Goal: Navigation & Orientation: Find specific page/section

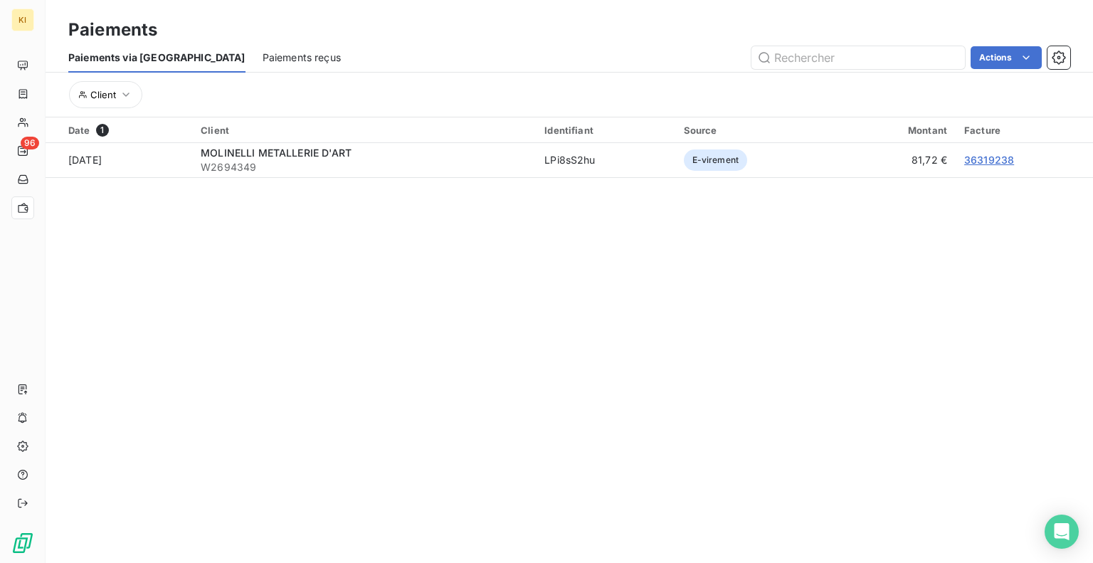
click at [135, 53] on span "Paiements via [GEOGRAPHIC_DATA]" at bounding box center [156, 58] width 177 height 14
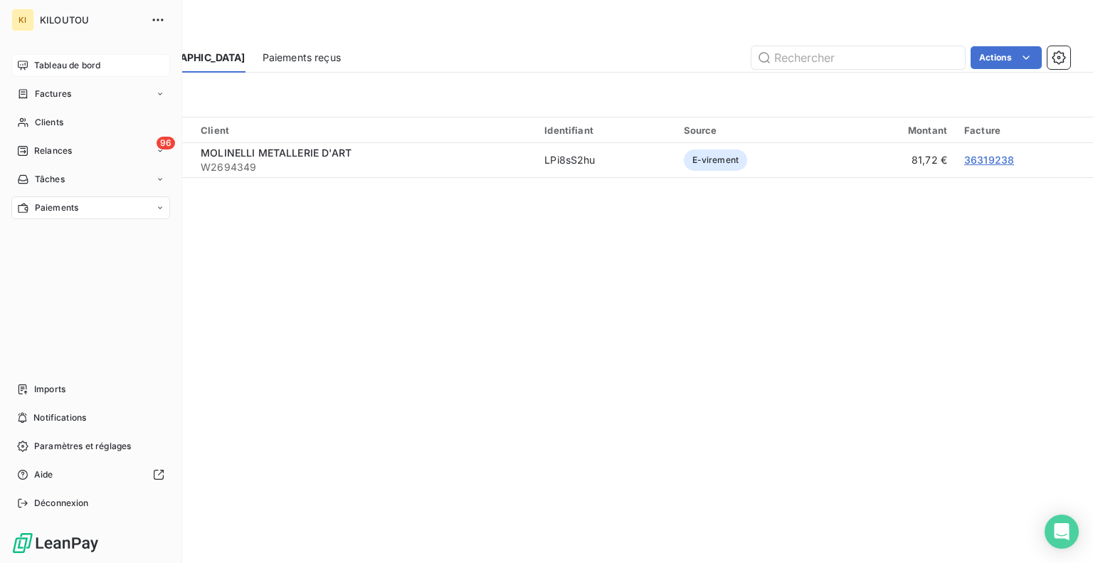
click at [68, 73] on div "Tableau de bord" at bounding box center [90, 65] width 159 height 23
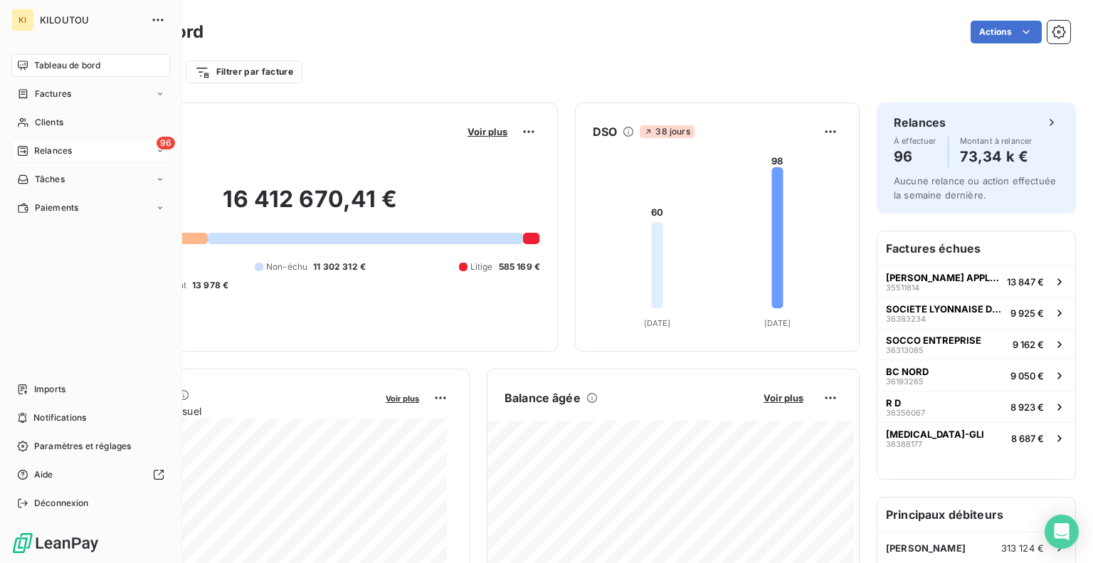
click at [51, 147] on span "Relances" at bounding box center [53, 150] width 38 height 13
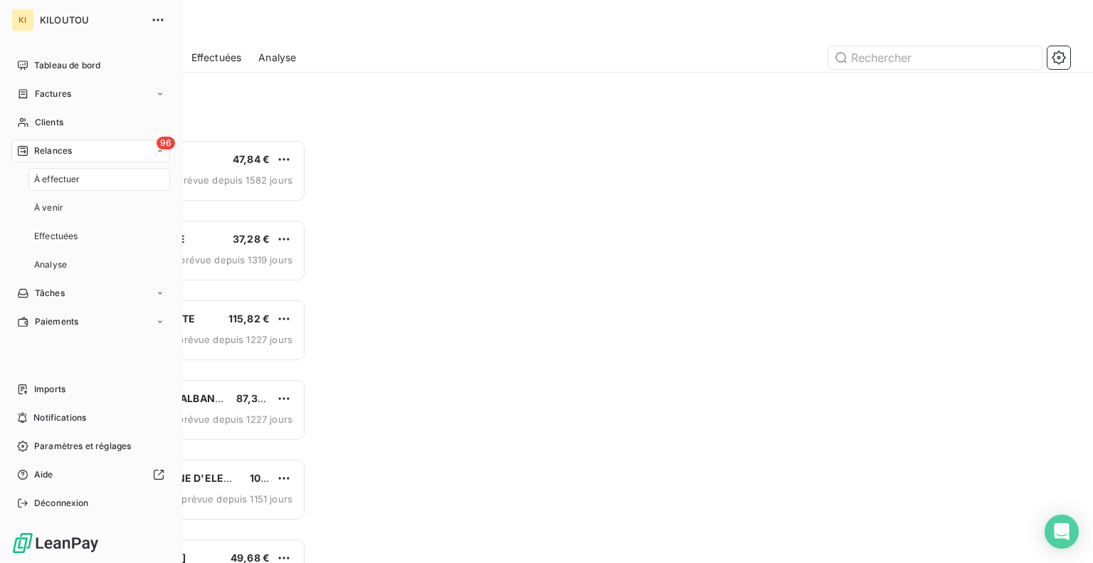
scroll to position [413, 226]
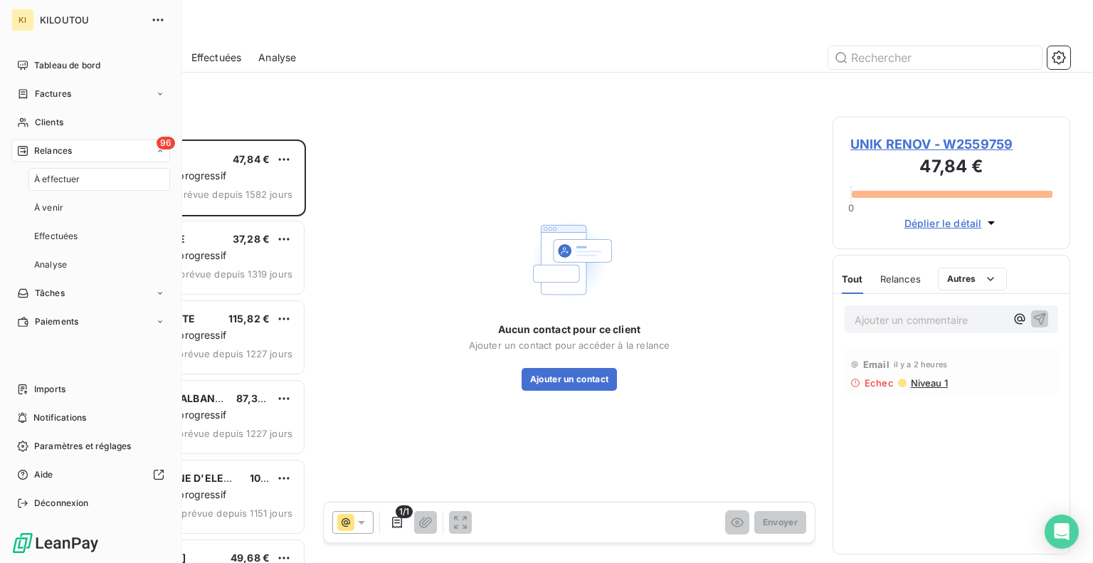
click at [63, 179] on span "À effectuer" at bounding box center [57, 179] width 46 height 13
click at [53, 181] on span "Tâches" at bounding box center [50, 179] width 30 height 13
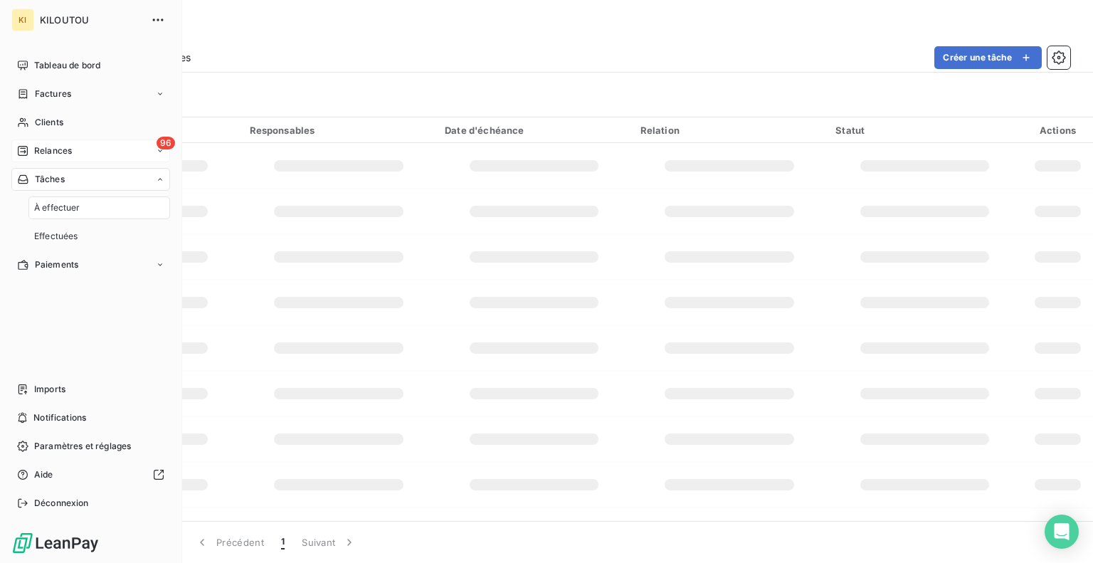
click at [159, 152] on icon at bounding box center [160, 151] width 9 height 9
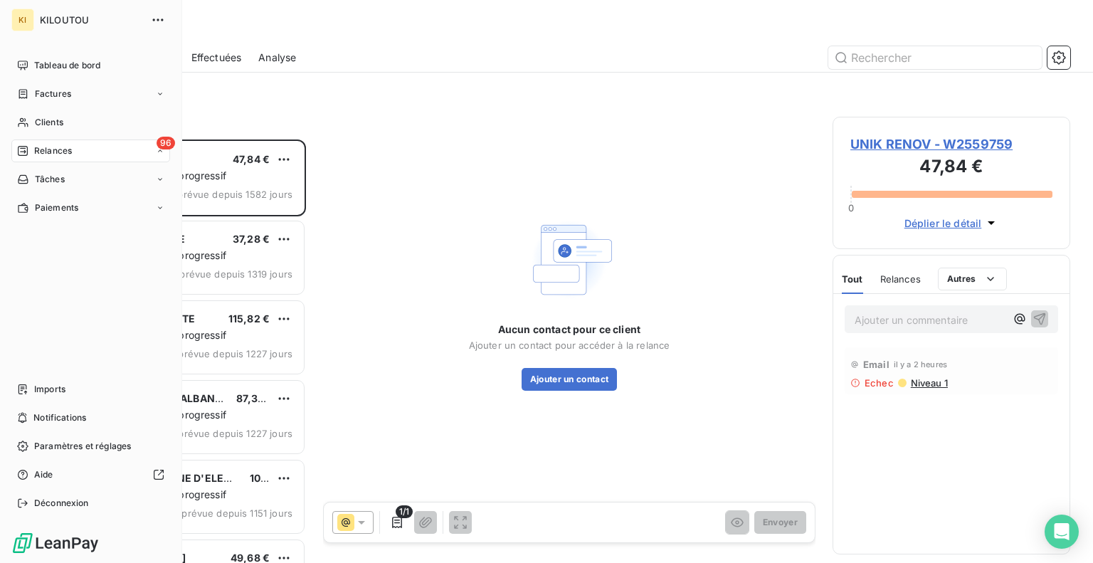
scroll to position [413, 226]
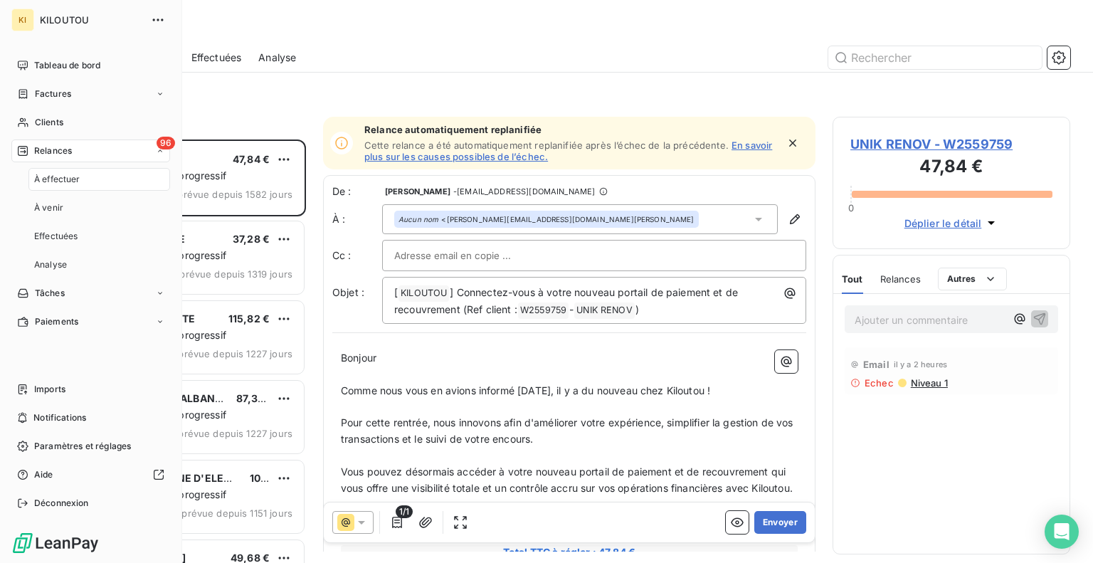
click at [87, 370] on div "Tableau de bord Factures Clients 96 Relances À effectuer À venir Effectuées Ana…" at bounding box center [90, 284] width 159 height 460
click at [59, 67] on span "Tableau de bord" at bounding box center [67, 65] width 66 height 13
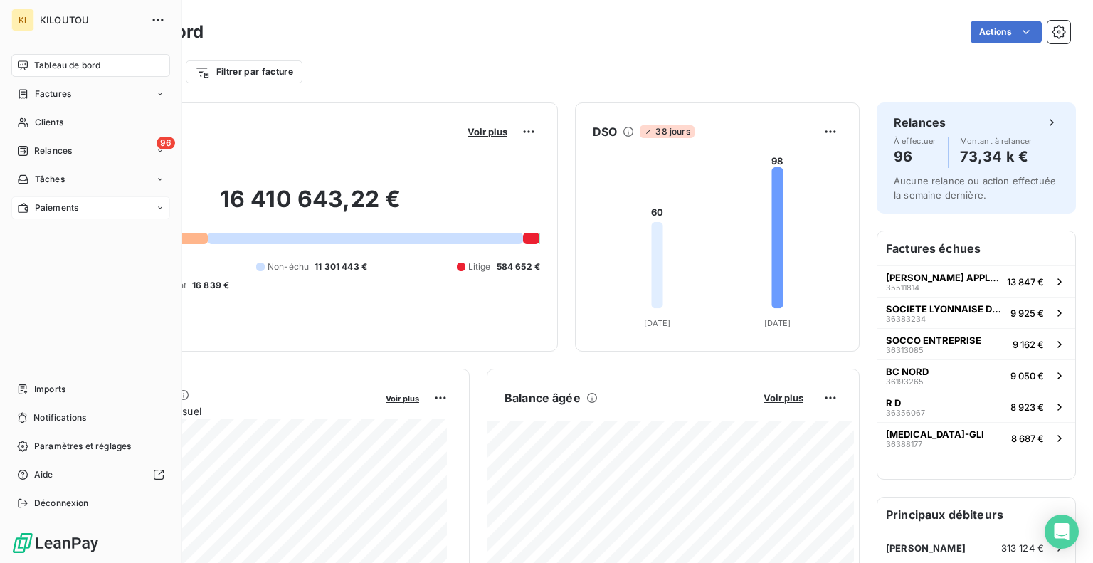
click at [54, 210] on span "Paiements" at bounding box center [56, 207] width 43 height 13
